Goal: Task Accomplishment & Management: Manage account settings

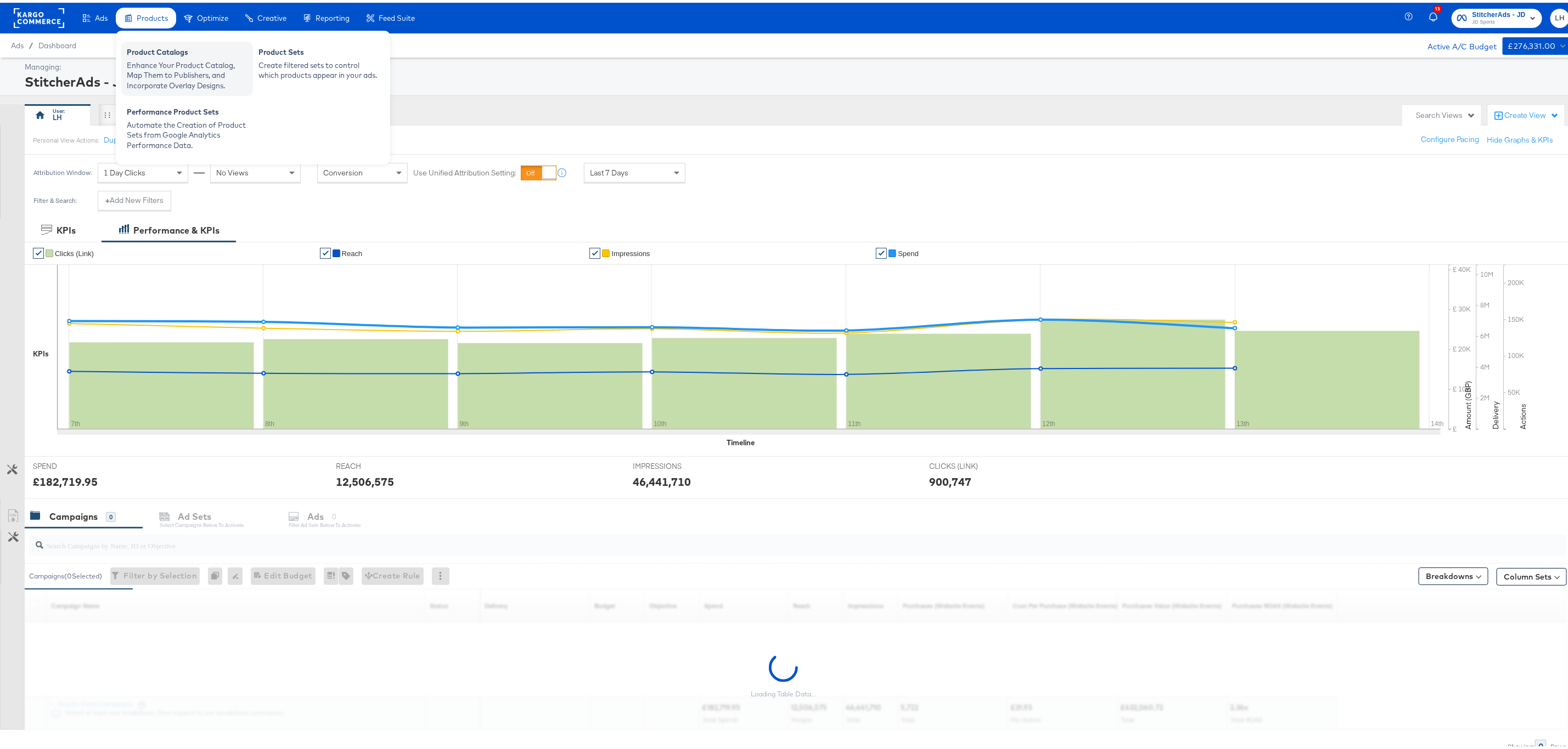
click at [140, 66] on div "Enhance Your Product Catalog, Map Them to Publishers, and Incorporate Overlay D…" at bounding box center [187, 73] width 121 height 31
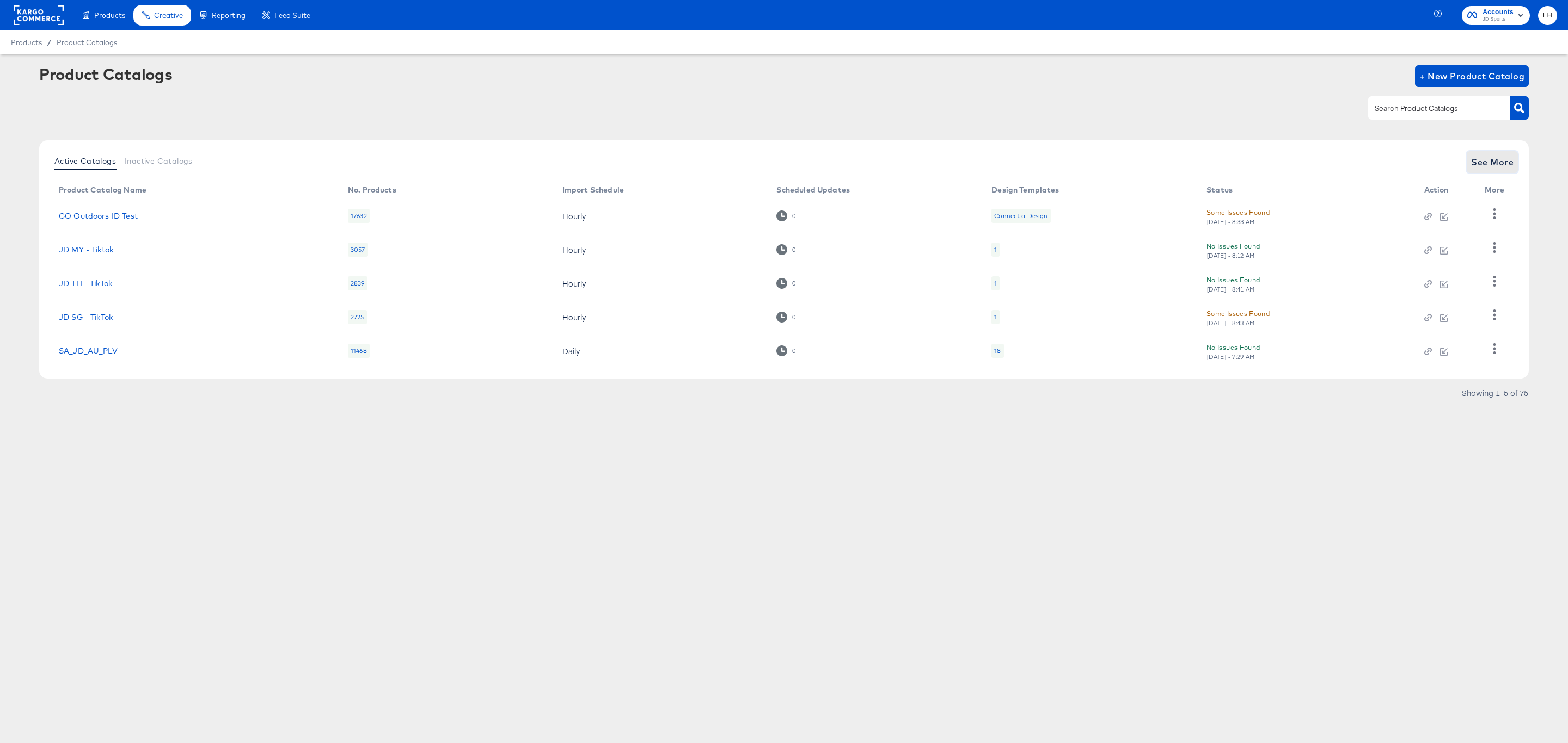
click at [1486, 153] on button "See More" at bounding box center [1492, 162] width 51 height 22
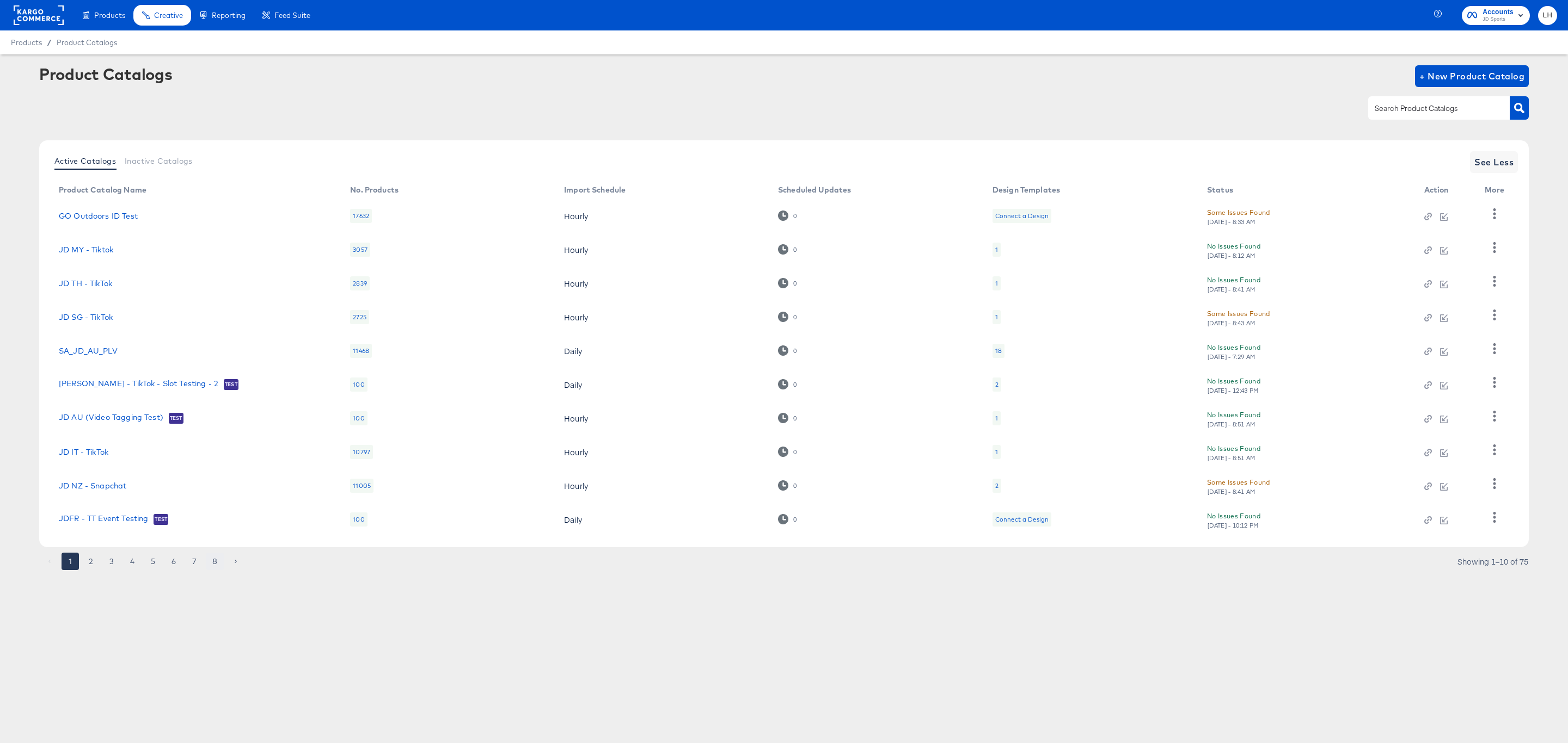
click at [214, 560] on button "8" at bounding box center [215, 562] width 17 height 17
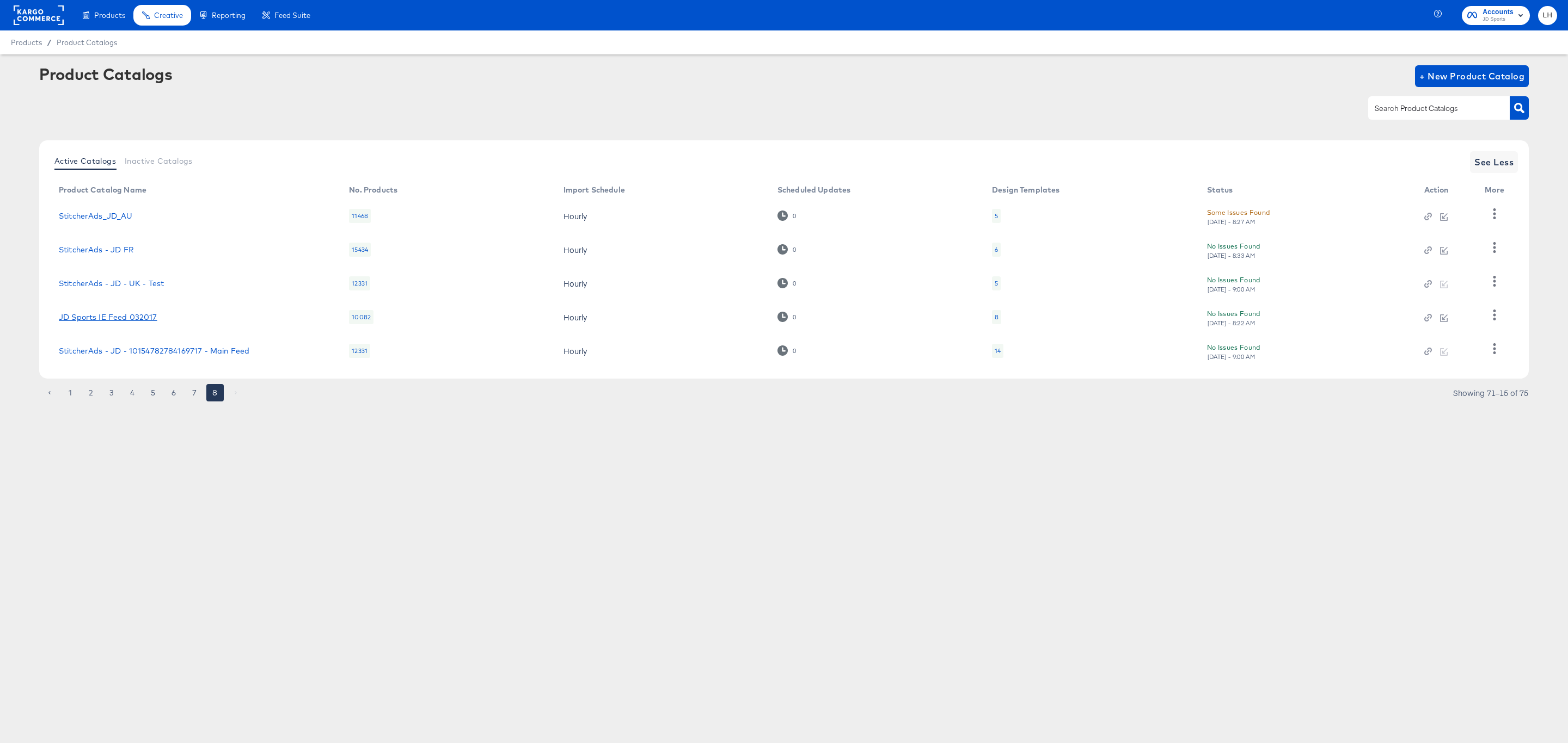
click at [129, 317] on link "JD Sports IE Feed 032017" at bounding box center [108, 317] width 98 height 9
click at [1483, 149] on div "Active Catalogs Inactive Catalogs See More Product Catalog Name No. Products Im…" at bounding box center [784, 259] width 1490 height 239
click at [1486, 155] on span "See More" at bounding box center [1492, 162] width 43 height 15
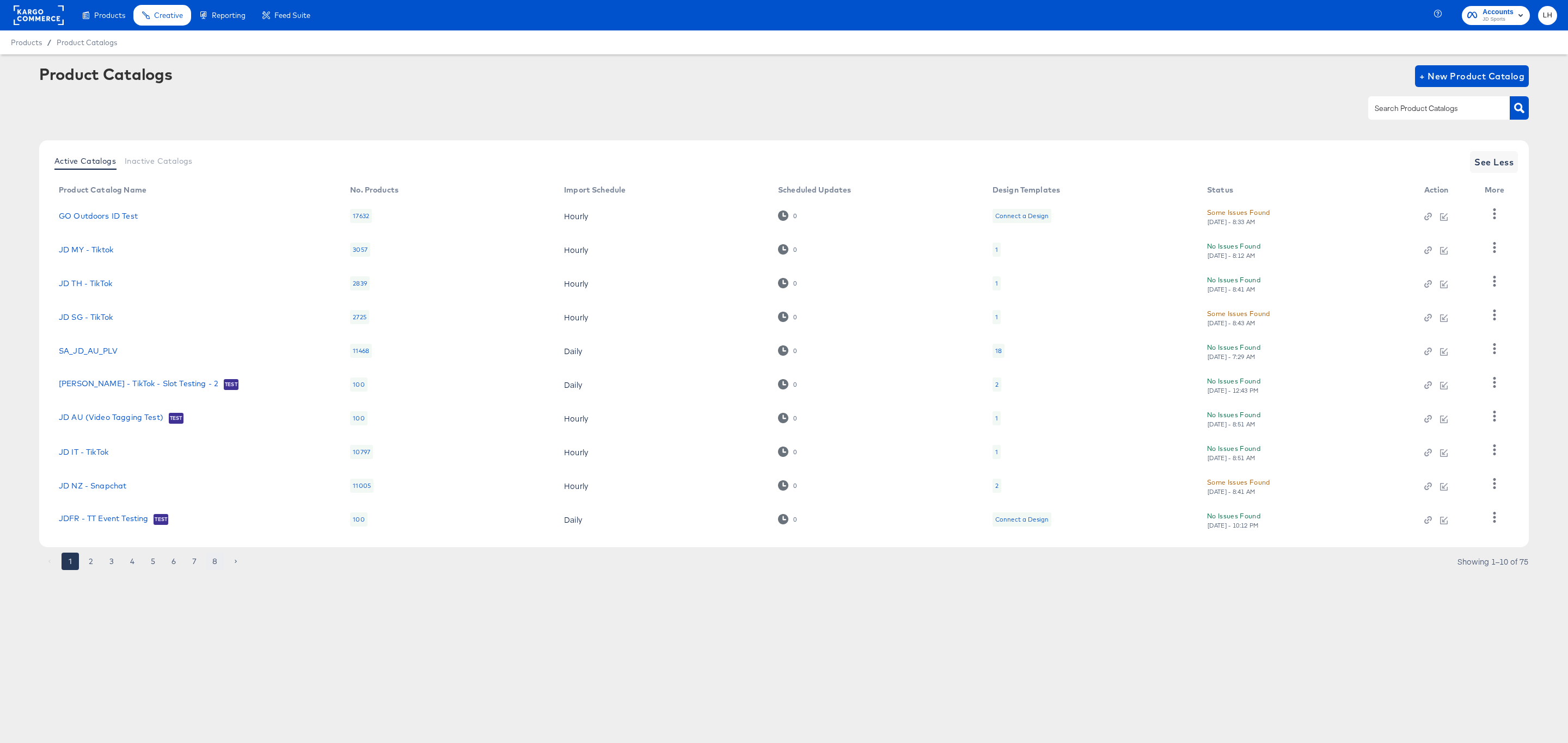
click at [218, 557] on button "8" at bounding box center [215, 562] width 17 height 17
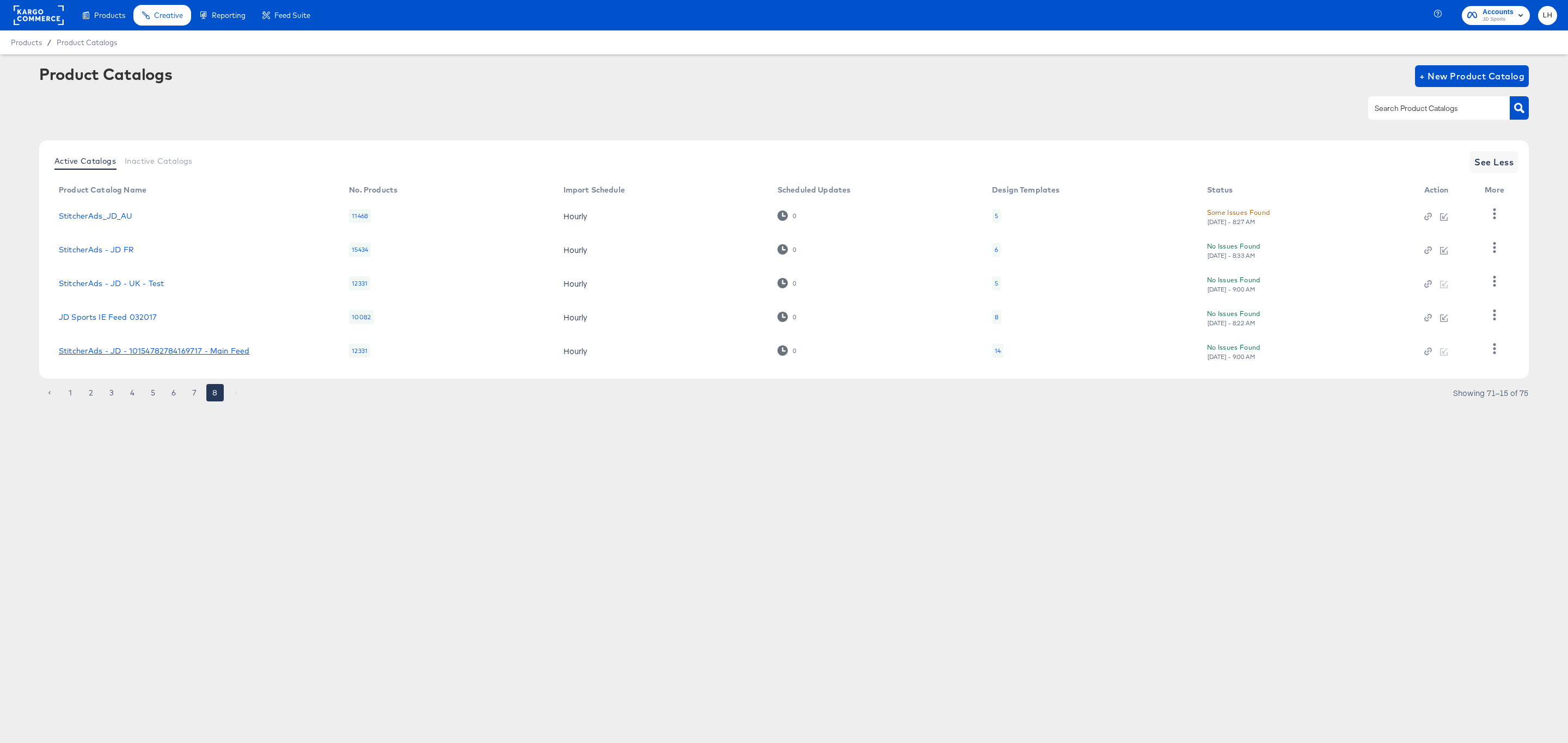
click at [131, 350] on link "StitcherAds - JD - 10154782784169717 - Main Feed" at bounding box center [153, 351] width 190 height 9
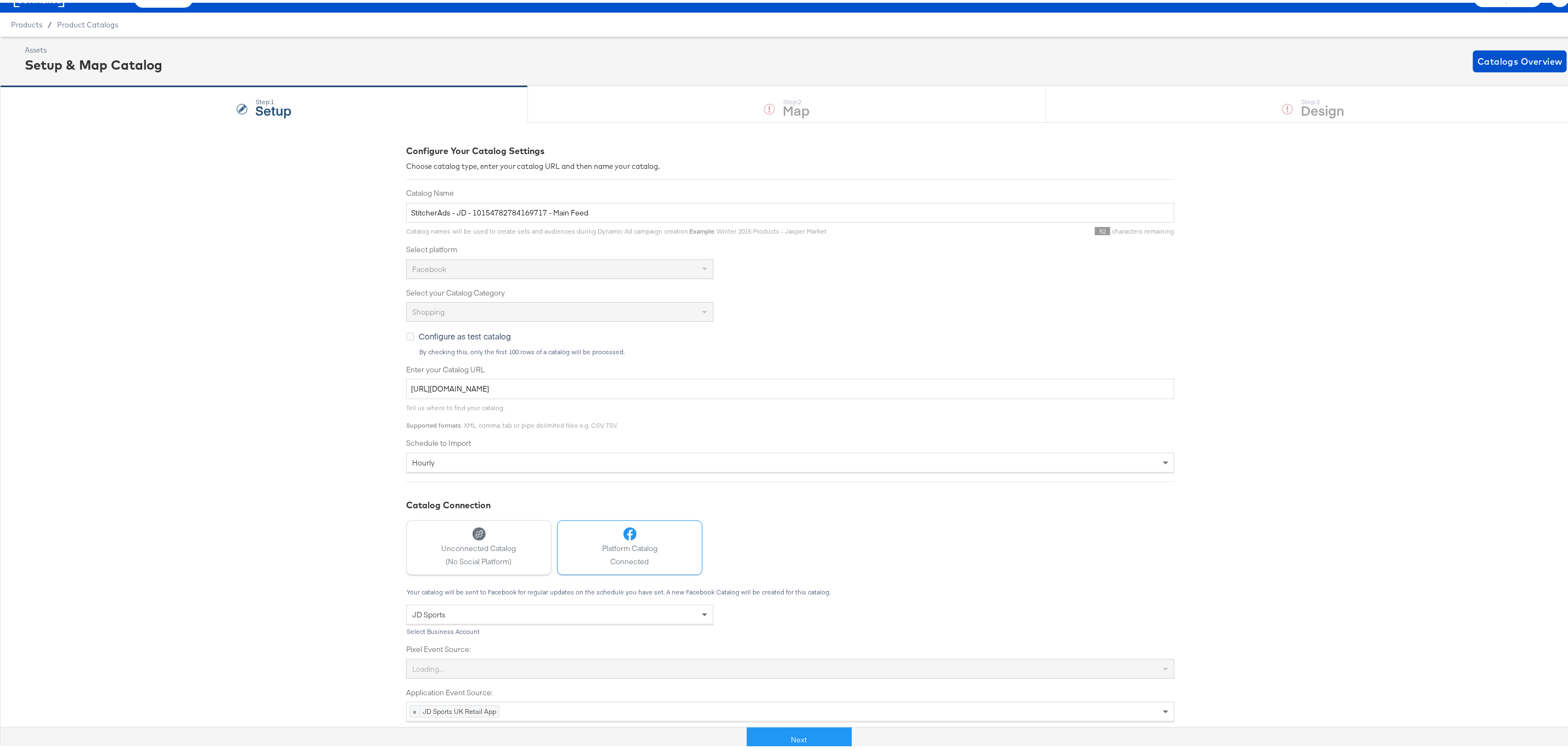
scroll to position [26, 0]
click at [791, 724] on div "Next" at bounding box center [799, 737] width 1597 height 26
click at [789, 739] on button "Next" at bounding box center [800, 737] width 105 height 25
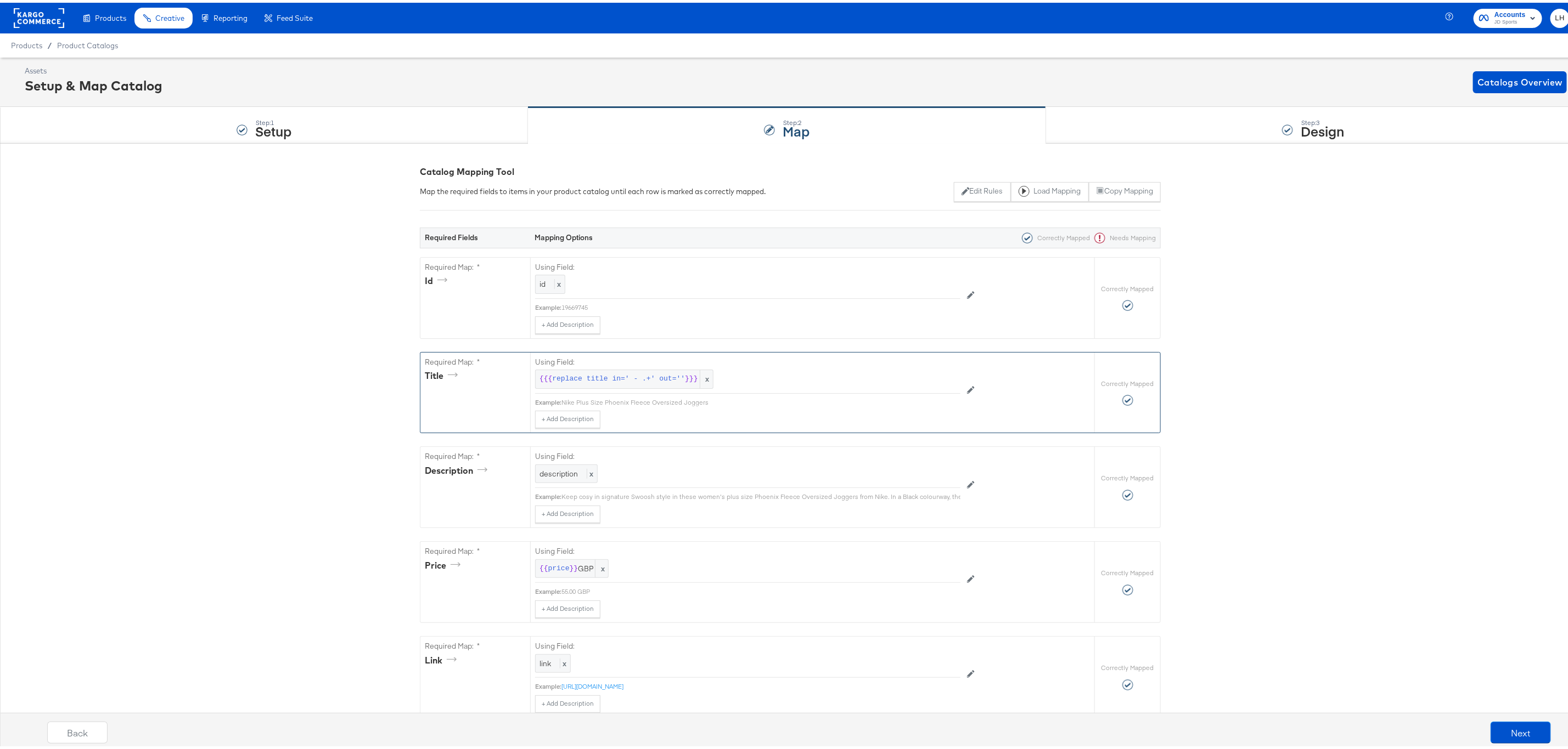
scroll to position [329, 0]
